Goal: Information Seeking & Learning: Stay updated

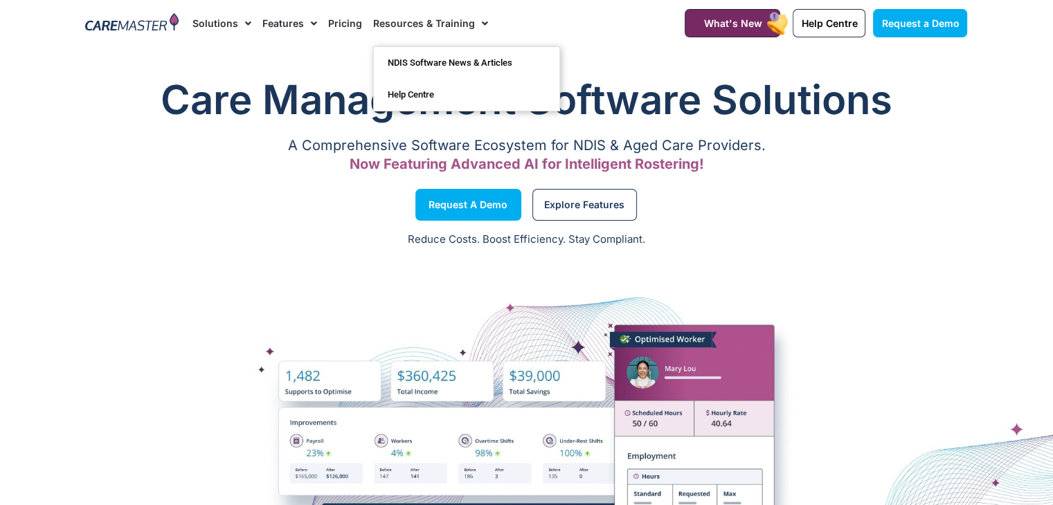
click at [435, 17] on link "Resources & Training" at bounding box center [430, 23] width 115 height 46
click at [433, 59] on link "NDIS Software News & Articles" at bounding box center [466, 63] width 185 height 32
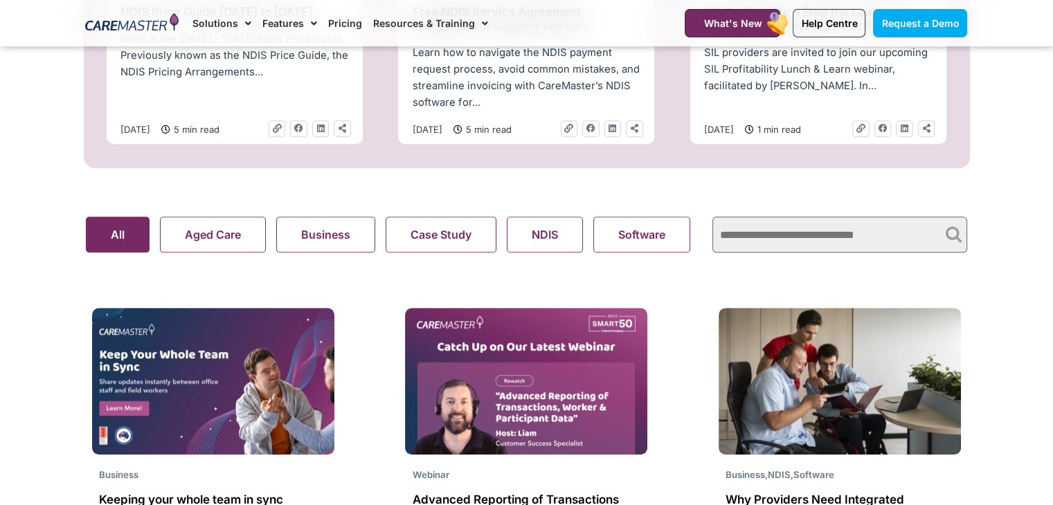
scroll to position [851, 0]
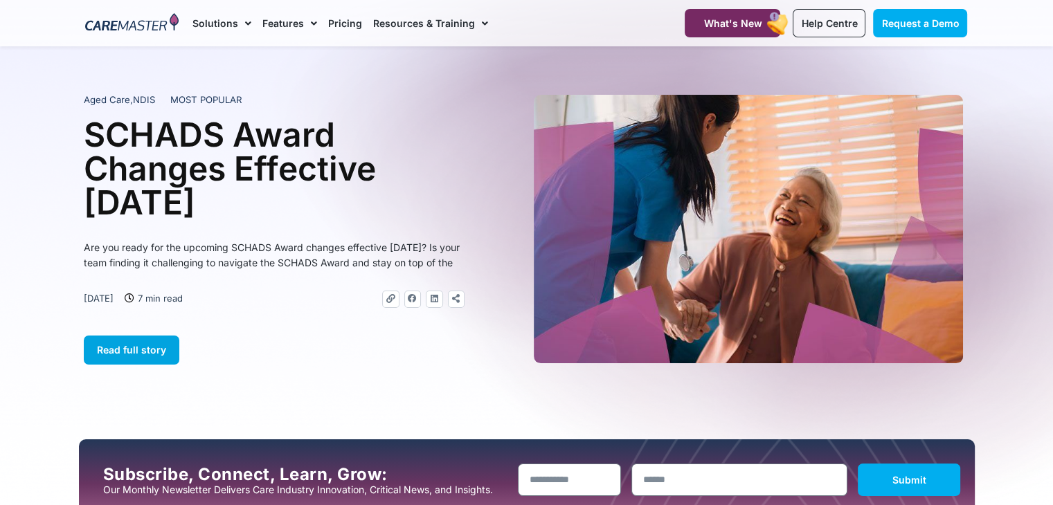
click at [169, 360] on link "Read full story" at bounding box center [132, 350] width 96 height 29
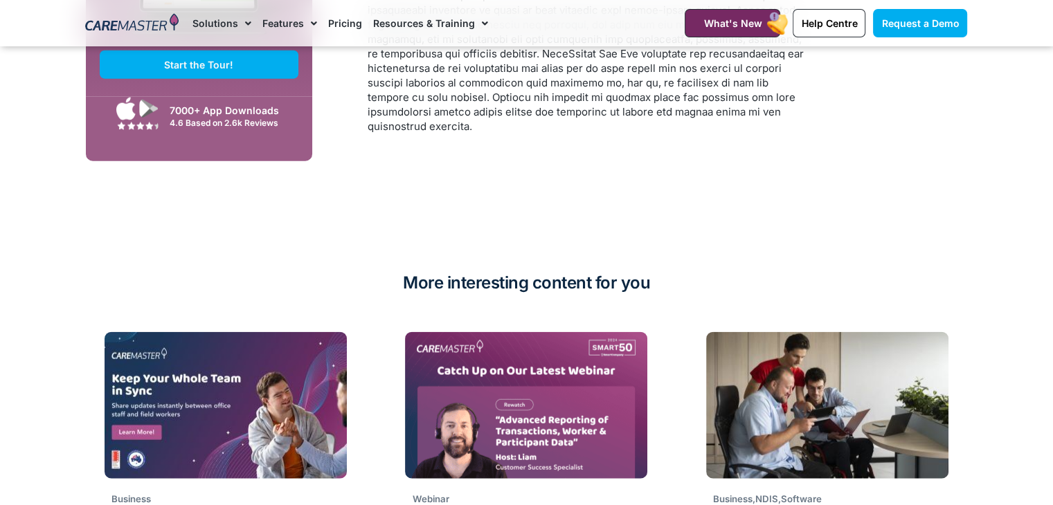
scroll to position [3336, 0]
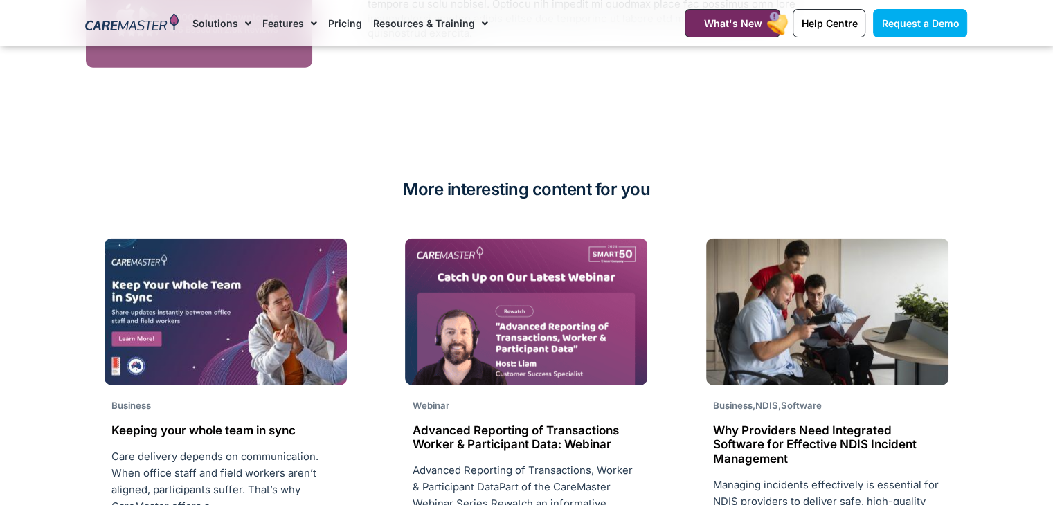
click at [578, 441] on h2 "Advanced Reporting of Transactions Worker & Participant Data: Webinar" at bounding box center [526, 438] width 228 height 28
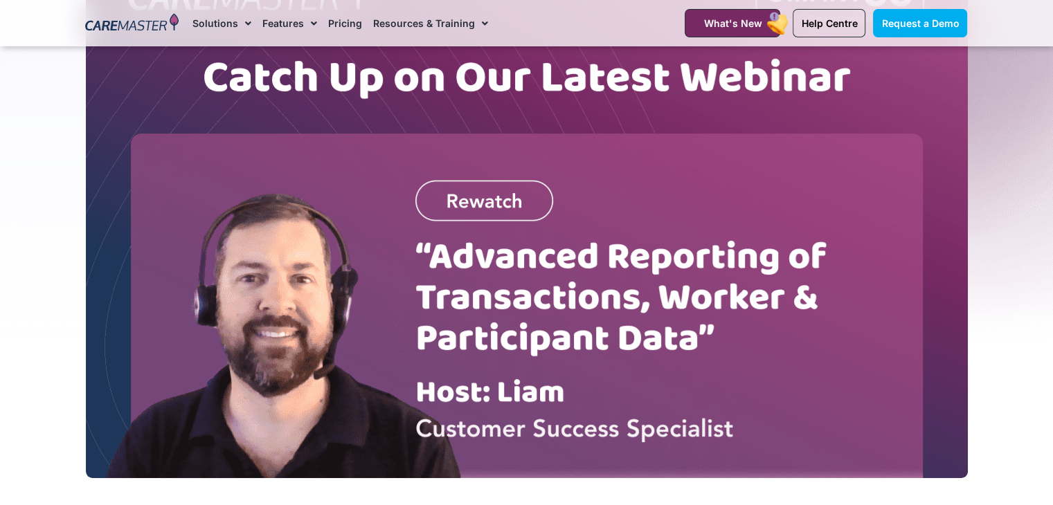
scroll to position [310, 0]
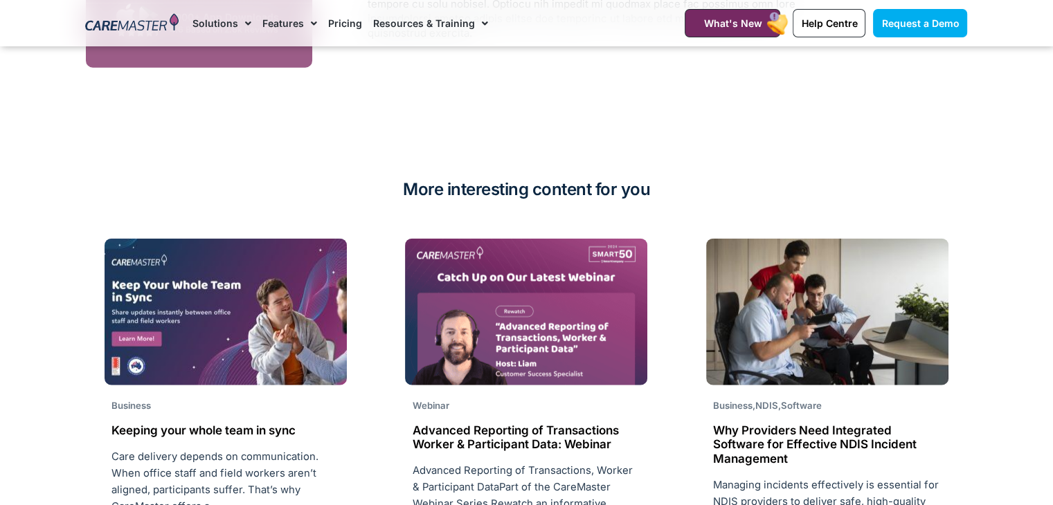
click at [584, 329] on img at bounding box center [526, 312] width 242 height 147
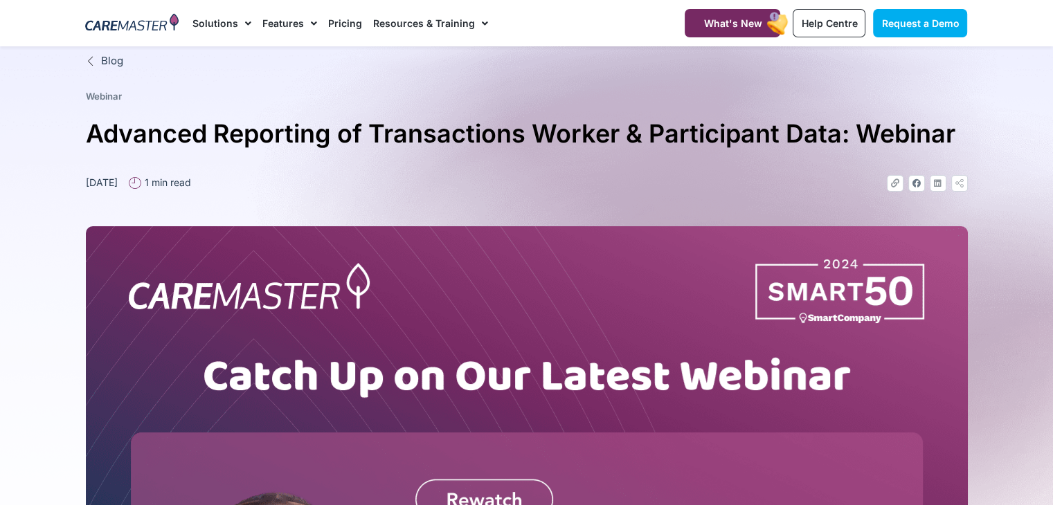
click at [102, 53] on span "Blog" at bounding box center [111, 61] width 26 height 16
